Goal: Download file/media

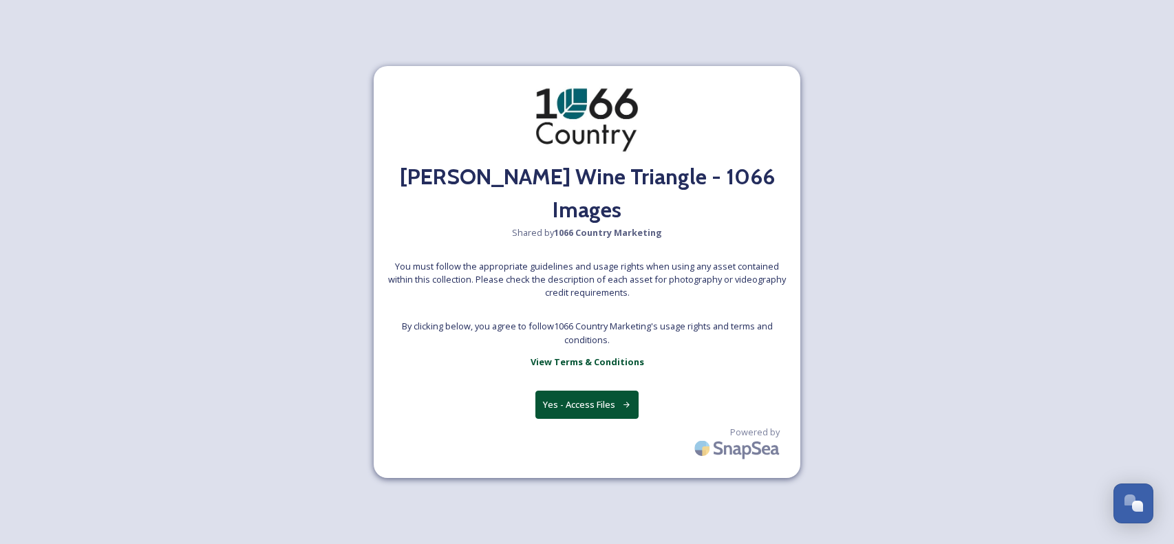
click at [588, 391] on button "Yes - Access Files" at bounding box center [586, 405] width 103 height 28
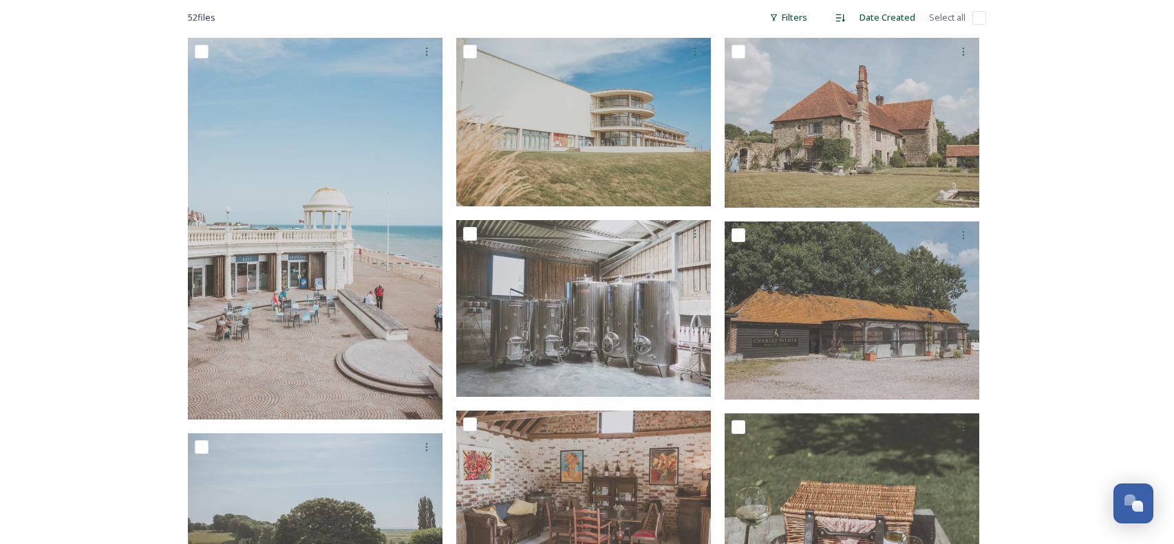
scroll to position [205, 0]
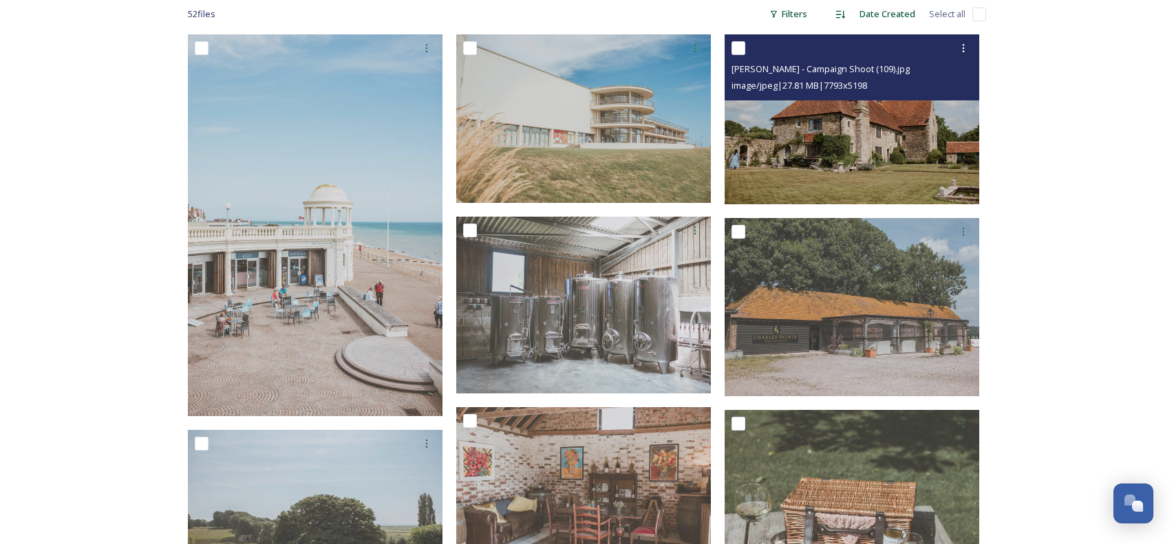
click at [786, 100] on img at bounding box center [851, 119] width 255 height 170
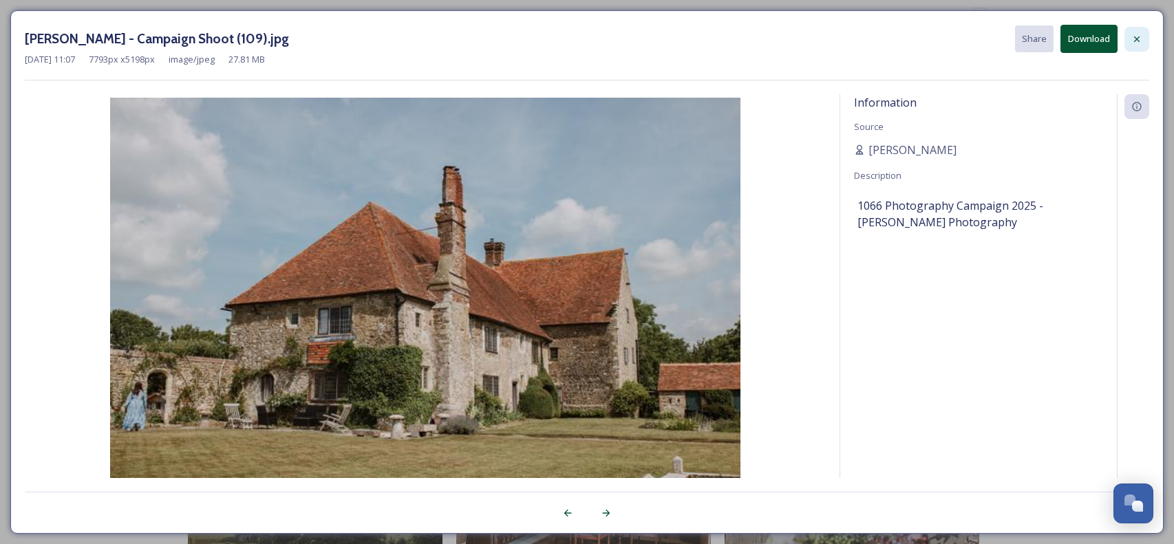
click at [1142, 39] on div at bounding box center [1136, 39] width 25 height 25
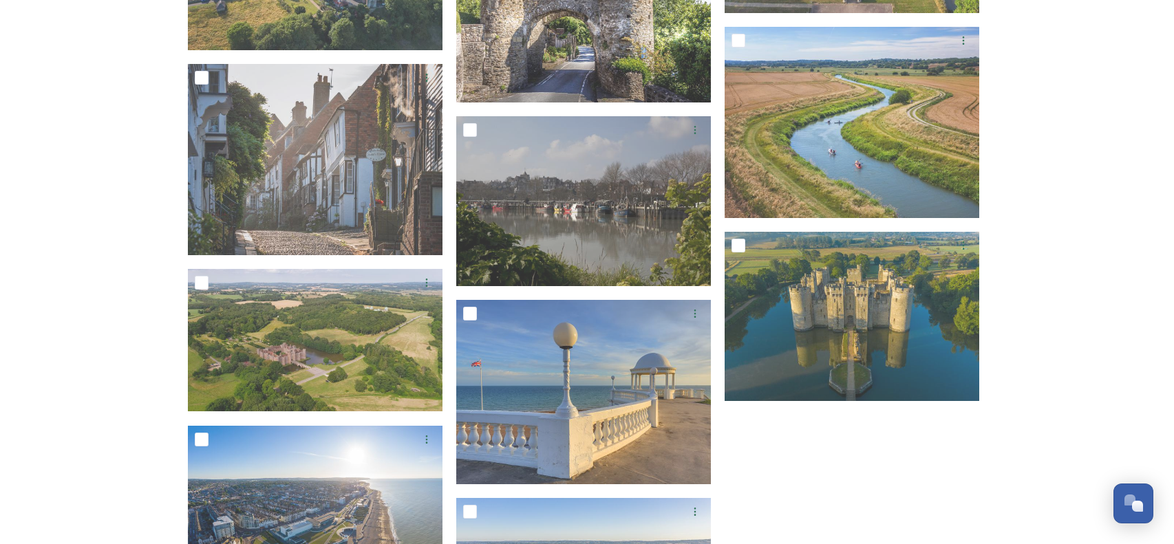
scroll to position [4336, 0]
